Goal: Information Seeking & Learning: Learn about a topic

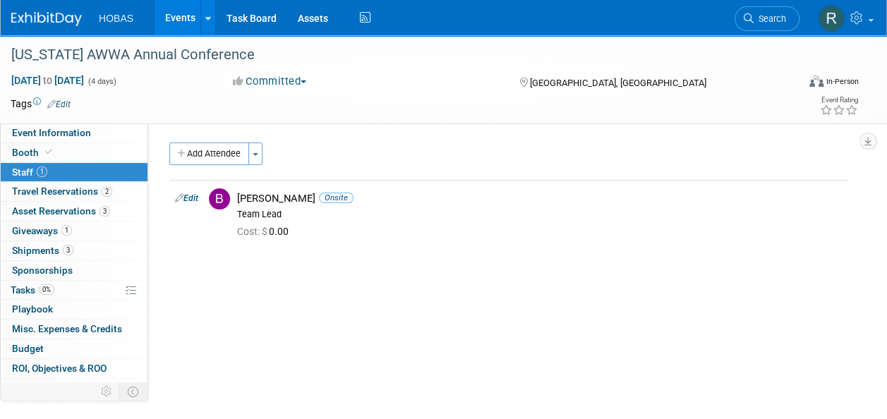
click at [176, 18] on link "Events" at bounding box center [181, 17] width 52 height 35
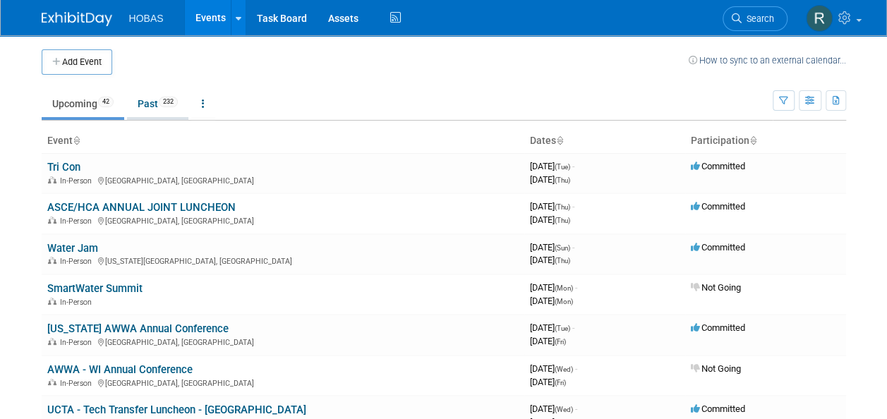
click at [153, 101] on link "Past 232" at bounding box center [157, 103] width 61 height 27
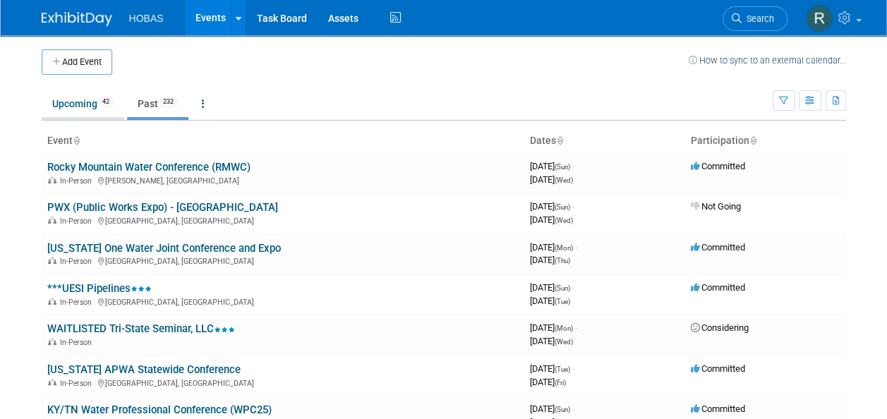
click at [75, 107] on link "Upcoming 42" at bounding box center [83, 103] width 83 height 27
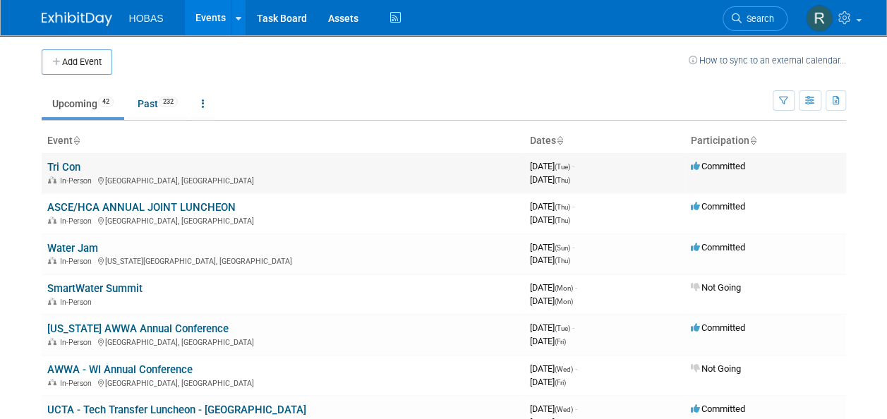
click at [102, 167] on td "Tri Con In-Person Ocean City, MD" at bounding box center [283, 173] width 483 height 40
click at [77, 164] on link "Tri Con" at bounding box center [63, 167] width 33 height 13
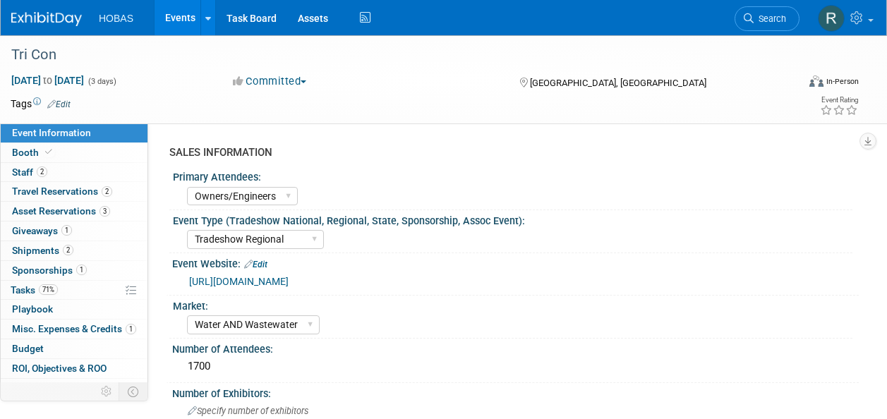
select select "Owners/Engineers"
select select "Tradeshow Regional"
select select "Water AND Wastewater"
select select "Exhibiting"
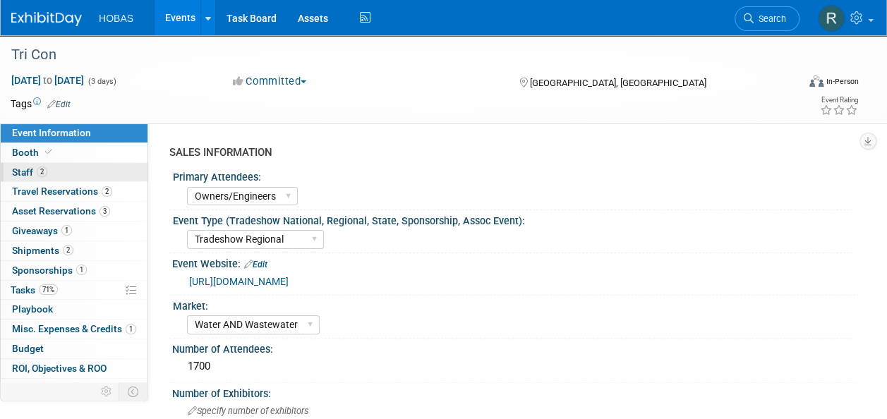
click at [68, 175] on link "2 Staff 2" at bounding box center [74, 172] width 147 height 19
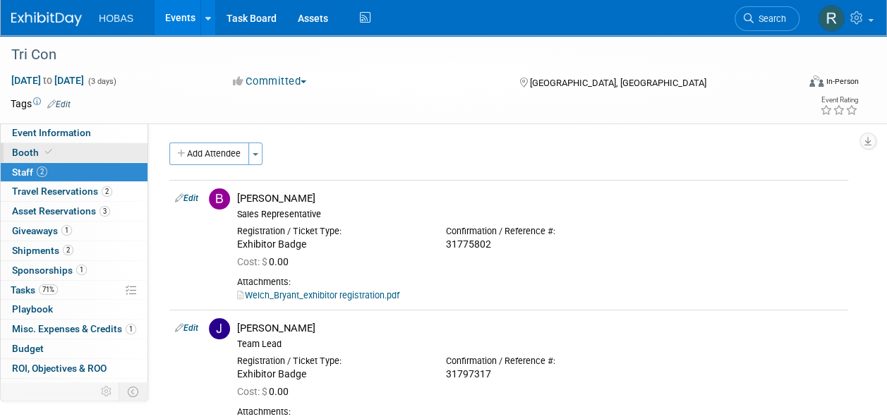
click at [28, 149] on span "Booth" at bounding box center [33, 152] width 43 height 11
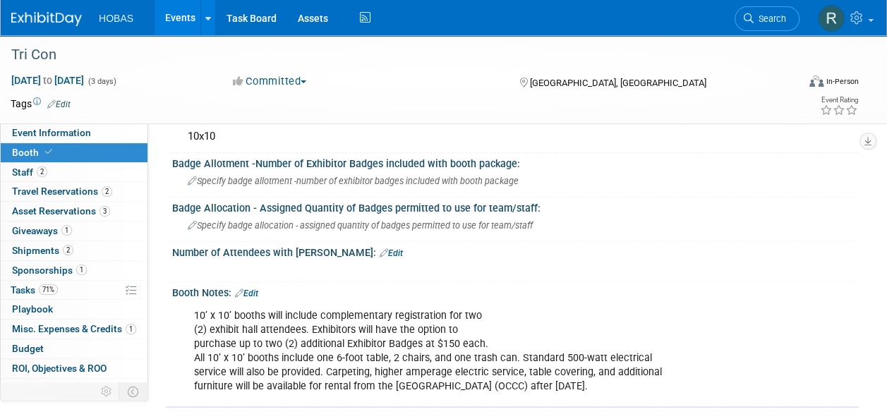
scroll to position [115, 0]
